Goal: Share content: Share content

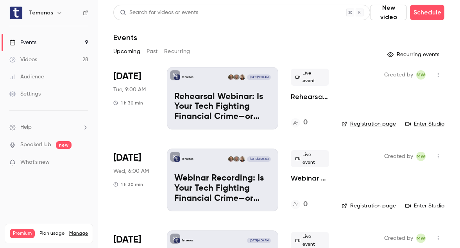
click at [252, 93] on p "Rehearsal Webinar: Is Your Tech Fighting Financial Crime—or Fueling It?" at bounding box center [222, 107] width 97 height 30
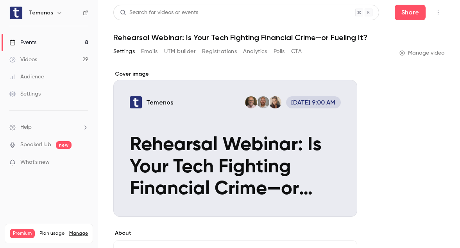
click at [411, 55] on link "Manage video" at bounding box center [421, 53] width 45 height 8
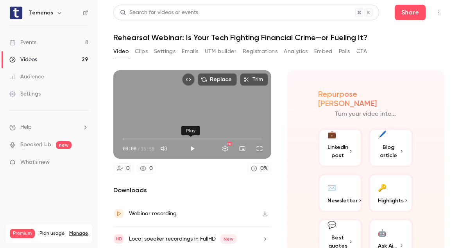
click at [193, 147] on button "Play" at bounding box center [192, 149] width 16 height 16
click at [193, 147] on button "Pause" at bounding box center [192, 149] width 16 height 16
type input "****"
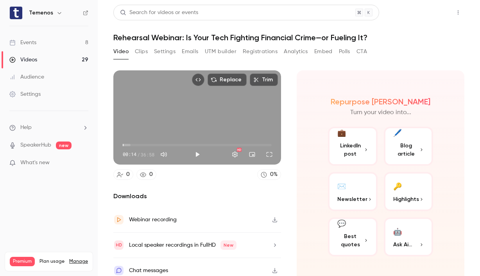
click at [436, 16] on button "Share" at bounding box center [430, 13] width 31 height 16
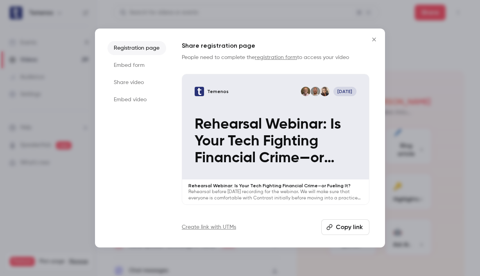
click at [143, 85] on li "Share video" at bounding box center [136, 82] width 59 height 14
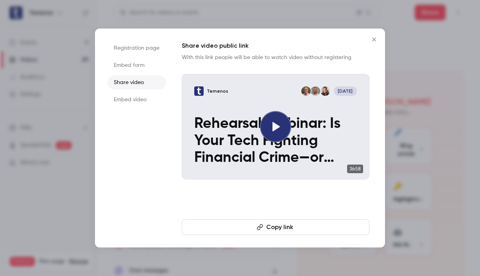
click at [336, 222] on button "Copy link" at bounding box center [276, 227] width 188 height 16
click at [373, 41] on icon "Close" at bounding box center [373, 39] width 9 height 6
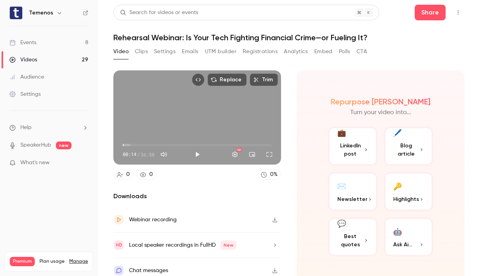
click at [272, 219] on icon "button" at bounding box center [275, 219] width 6 height 5
click at [41, 48] on link "Events 8" at bounding box center [49, 42] width 98 height 17
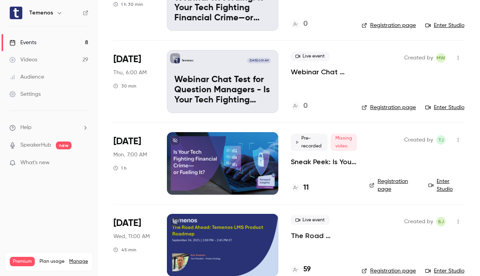
scroll to position [100, 0]
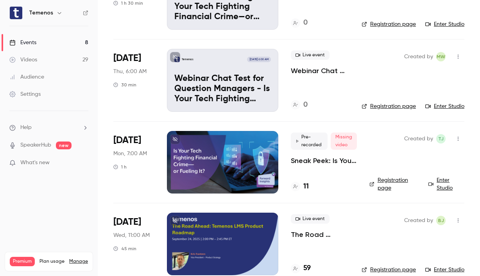
click at [256, 149] on div at bounding box center [222, 162] width 111 height 63
